Goal: Information Seeking & Learning: Learn about a topic

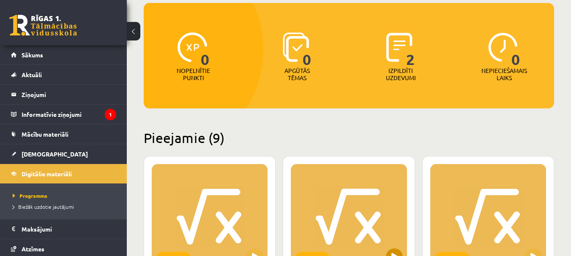
scroll to position [127, 0]
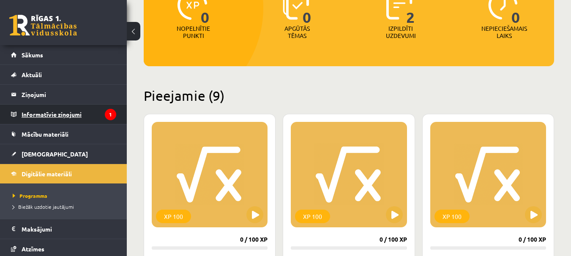
click at [71, 116] on legend "Informatīvie ziņojumi 1" at bounding box center [69, 114] width 95 height 19
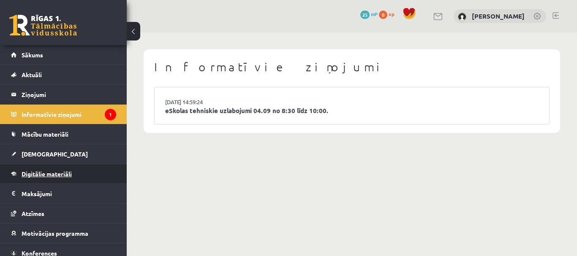
click at [63, 174] on span "Digitālie materiāli" at bounding box center [47, 174] width 50 height 8
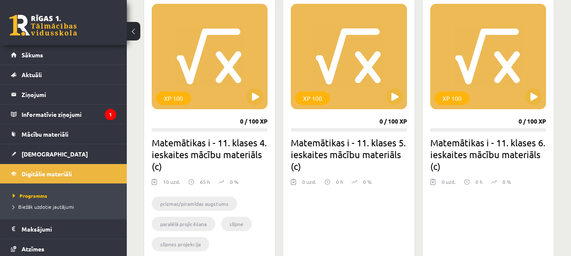
scroll to position [253, 0]
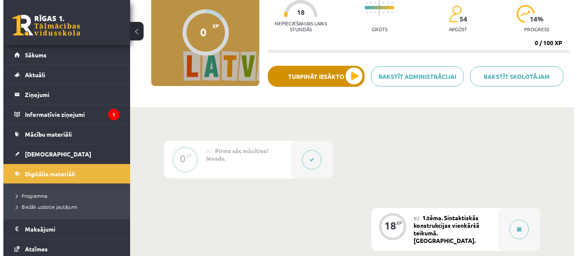
scroll to position [84, 0]
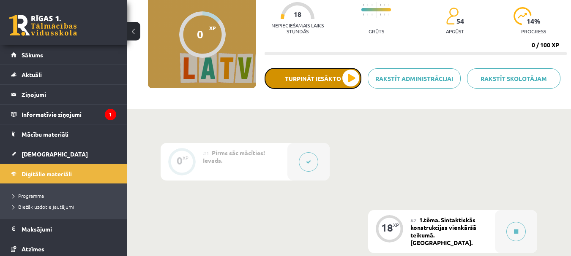
click at [303, 85] on button "Turpināt iesākto" at bounding box center [312, 78] width 97 height 21
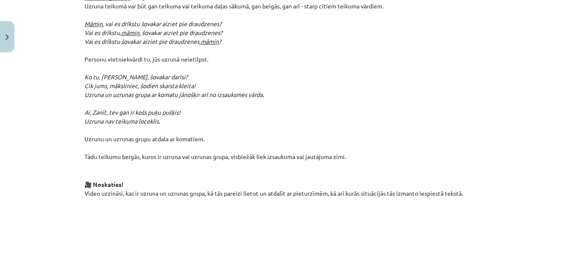
scroll to position [296, 0]
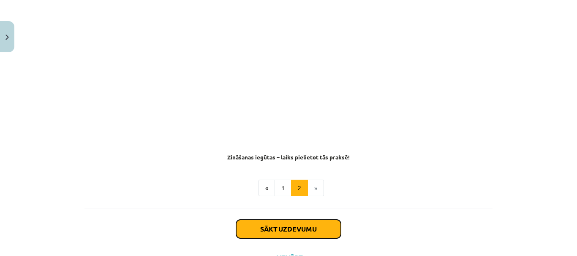
click at [276, 220] on button "Sākt uzdevumu" at bounding box center [288, 229] width 105 height 19
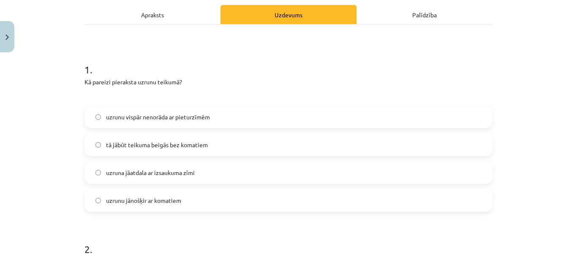
scroll to position [148, 0]
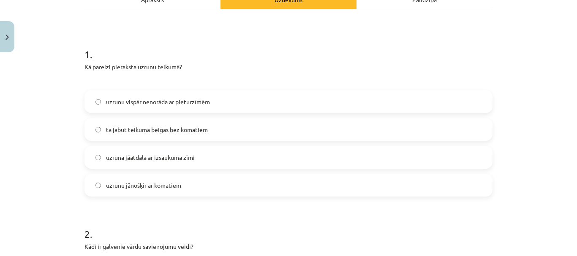
click at [148, 181] on span "uzrunu jānošķir ar komatiem" at bounding box center [143, 185] width 75 height 9
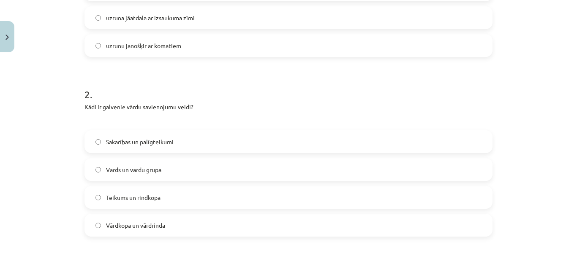
scroll to position [317, 0]
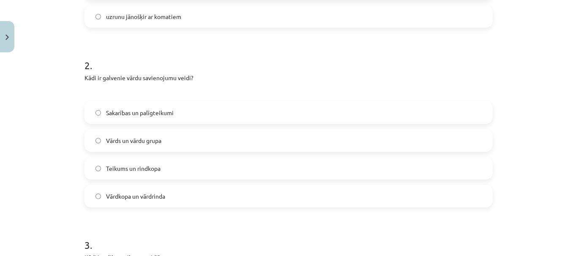
click at [165, 109] on span "Sakarības un palīgteikumi" at bounding box center [140, 113] width 68 height 9
click at [163, 130] on label "Vārds un vārdu grupa" at bounding box center [288, 140] width 406 height 21
drag, startPoint x: 80, startPoint y: 61, endPoint x: 200, endPoint y: 64, distance: 120.0
copy p "Kādi ir galvenie vārdu savienojumu veidi?"
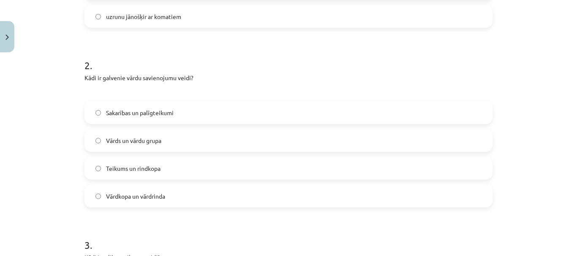
click at [58, 150] on div "Mācību tēma: Latviešu valodas i - 12. klases 1.ieskaites mācību materiāls (c) #…" at bounding box center [288, 128] width 577 height 256
click at [152, 106] on label "Sakarības un palīgteikumi" at bounding box center [288, 112] width 406 height 21
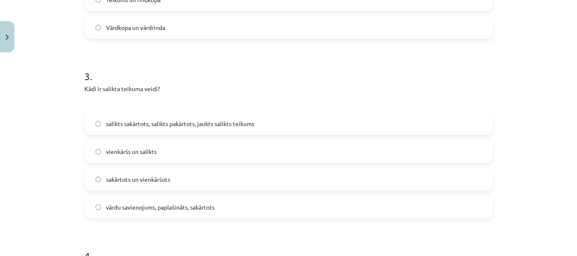
scroll to position [528, 0]
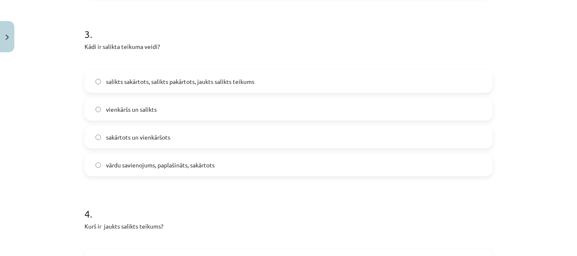
click at [125, 77] on span "salikts sakārtots, salikts pakārtots, jaukts salikts teikums" at bounding box center [180, 81] width 148 height 9
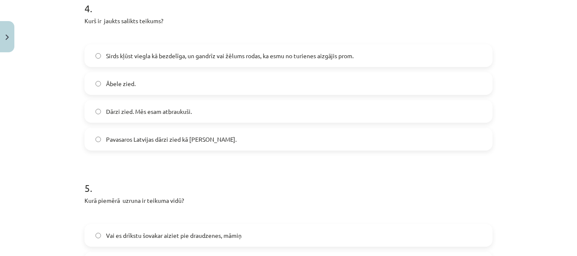
scroll to position [739, 0]
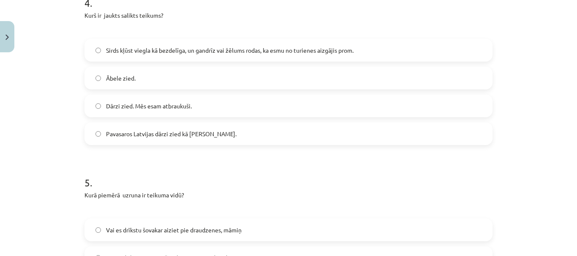
click at [131, 46] on span "Sirds kļūst viegla kā bezdelīga, un gandrīz vai žēlums rodas, ka esmu no turien…" at bounding box center [230, 50] width 248 height 9
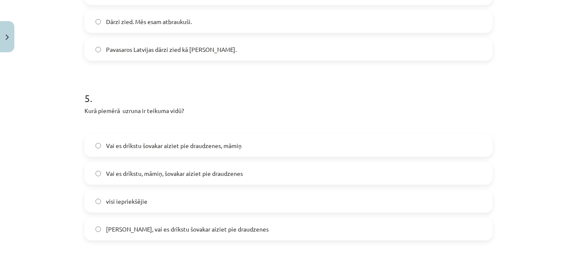
scroll to position [866, 0]
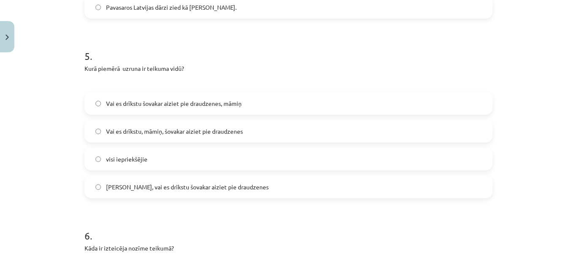
click at [151, 127] on span "Vai es drīkstu, māmiņ, šovakar aiziet pie draudzenes" at bounding box center [174, 131] width 137 height 9
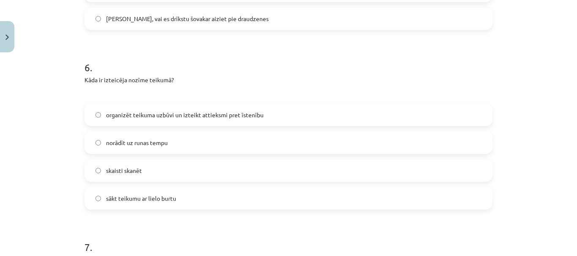
scroll to position [1035, 0]
click at [127, 110] on span "organizēt teikuma uzbūvi un izteikt attieksmi pret īstenību" at bounding box center [185, 114] width 158 height 9
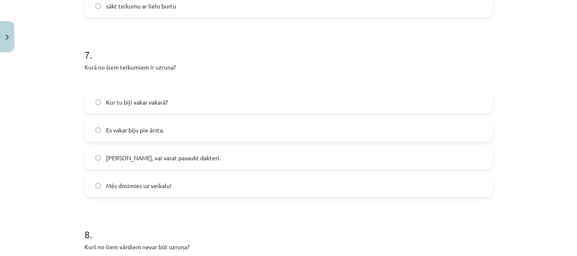
scroll to position [1232, 0]
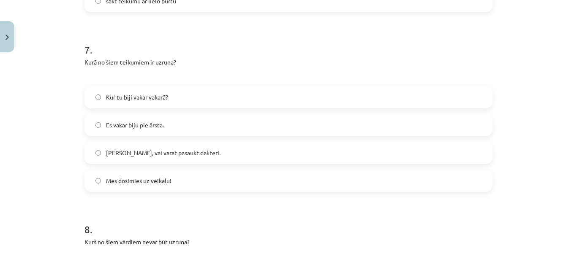
click at [118, 149] on span "[PERSON_NAME], vai varat pasaukt dakteri." at bounding box center [163, 153] width 114 height 9
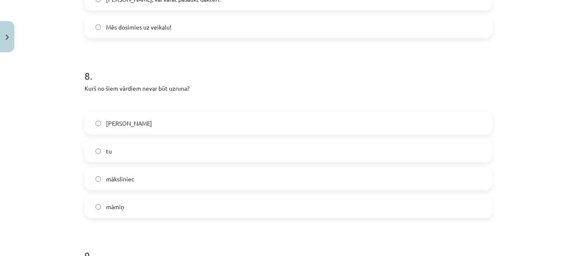
scroll to position [1401, 0]
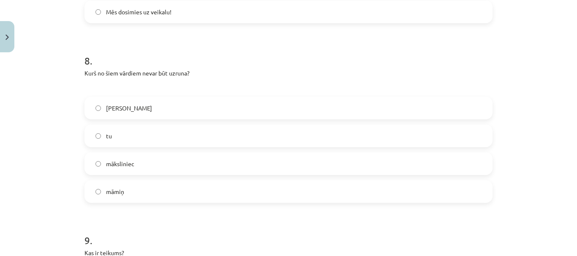
click at [119, 155] on label "māksliniec" at bounding box center [288, 163] width 406 height 21
click at [93, 155] on label "māksliniec" at bounding box center [288, 163] width 406 height 21
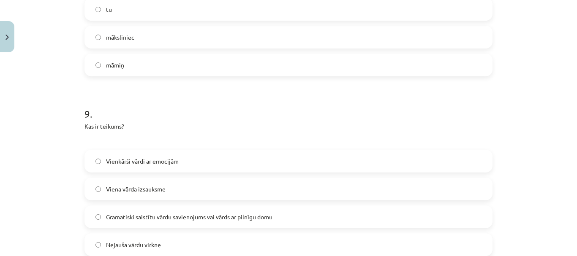
scroll to position [1570, 0]
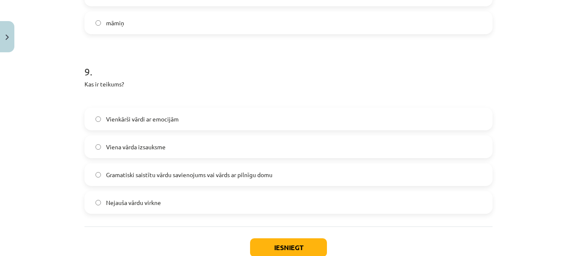
click at [117, 171] on span "Gramatiski saistītu vārdu savienojums vai vārds ar pilnīgu domu" at bounding box center [189, 175] width 166 height 9
click at [275, 239] on button "Iesniegt" at bounding box center [288, 248] width 77 height 19
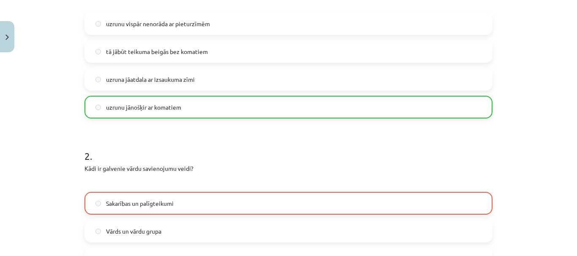
scroll to position [284, 0]
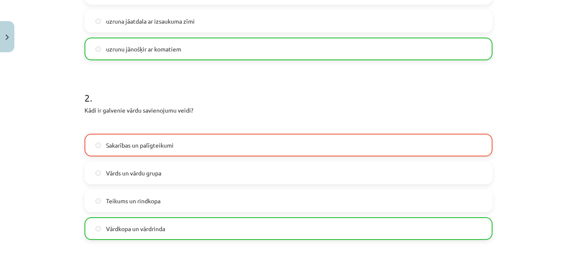
click at [147, 220] on label "Vārdkopa un vārdrinda" at bounding box center [288, 228] width 406 height 21
click at [93, 218] on label "Vārdkopa un vārdrinda" at bounding box center [288, 228] width 406 height 21
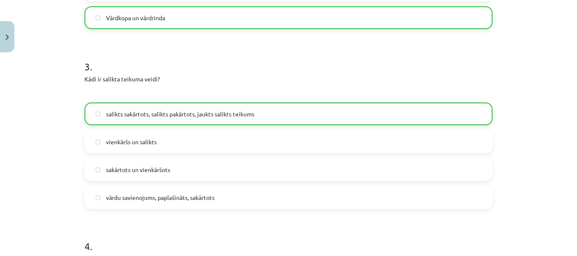
click at [122, 163] on label "sakārtots un vienkāršots" at bounding box center [288, 169] width 406 height 21
click at [123, 163] on label "sakārtots un vienkāršots" at bounding box center [288, 169] width 406 height 21
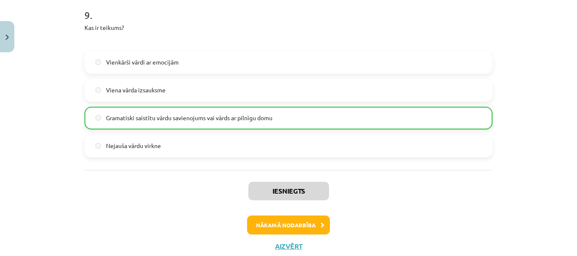
scroll to position [1678, 0]
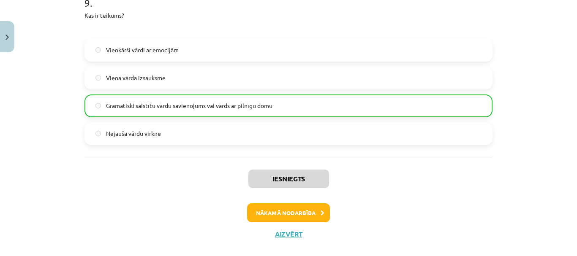
click at [113, 130] on label "Nejauša vārdu virkne" at bounding box center [288, 133] width 406 height 21
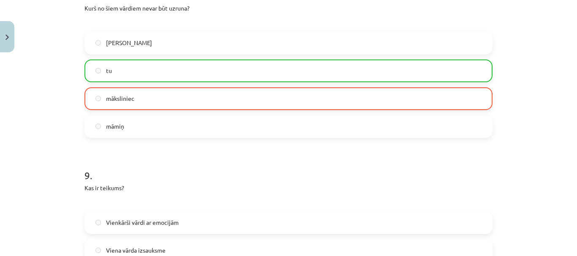
scroll to position [1467, 0]
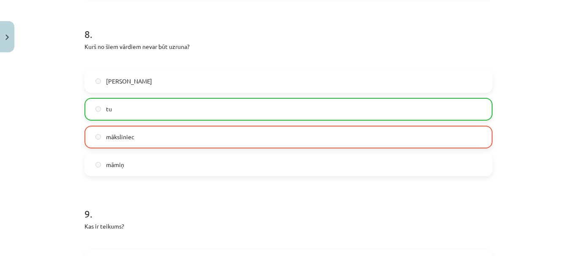
click at [253, 222] on p "Kas ir teikums?" at bounding box center [288, 226] width 408 height 9
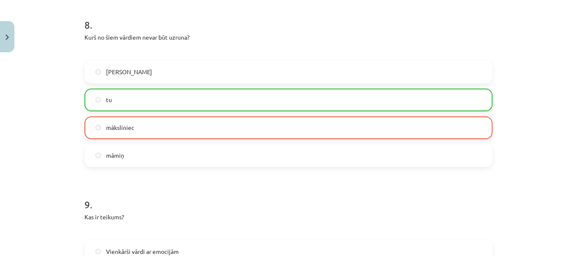
scroll to position [1678, 0]
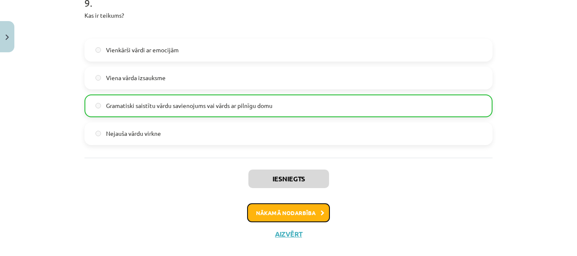
click at [312, 204] on button "Nākamā nodarbība" at bounding box center [288, 213] width 83 height 19
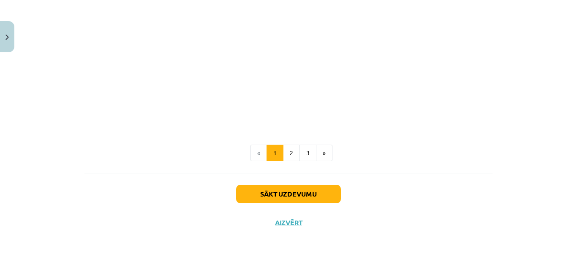
scroll to position [702, 0]
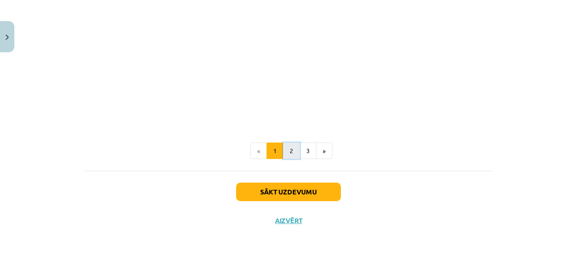
click at [288, 147] on button "2" at bounding box center [291, 151] width 17 height 17
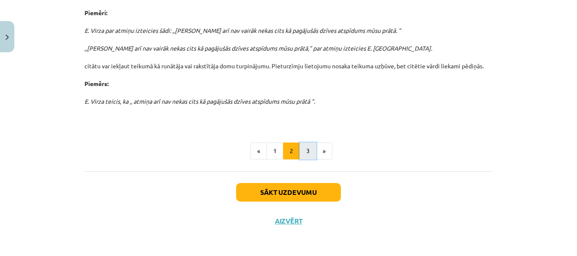
click at [309, 148] on button "3" at bounding box center [307, 151] width 17 height 17
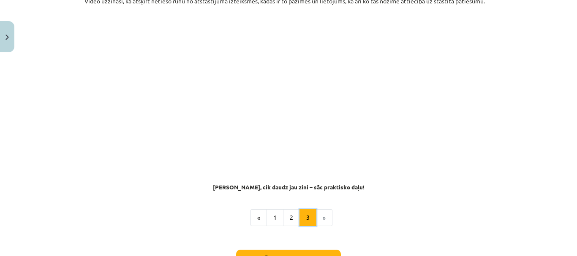
scroll to position [723, 0]
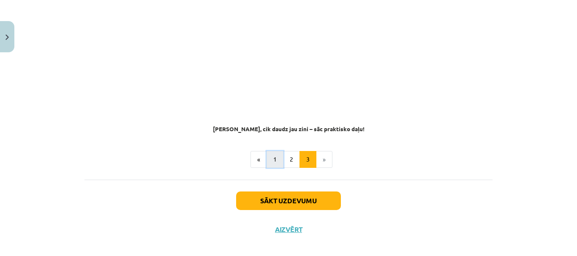
click at [275, 152] on button "1" at bounding box center [275, 159] width 17 height 17
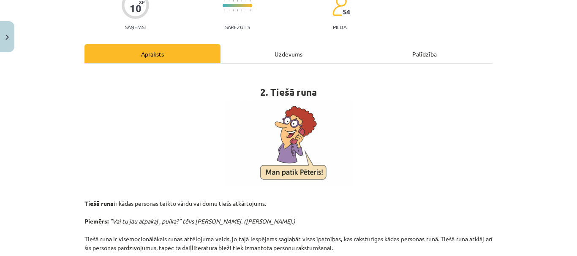
scroll to position [67, 0]
